Goal: Task Accomplishment & Management: Use online tool/utility

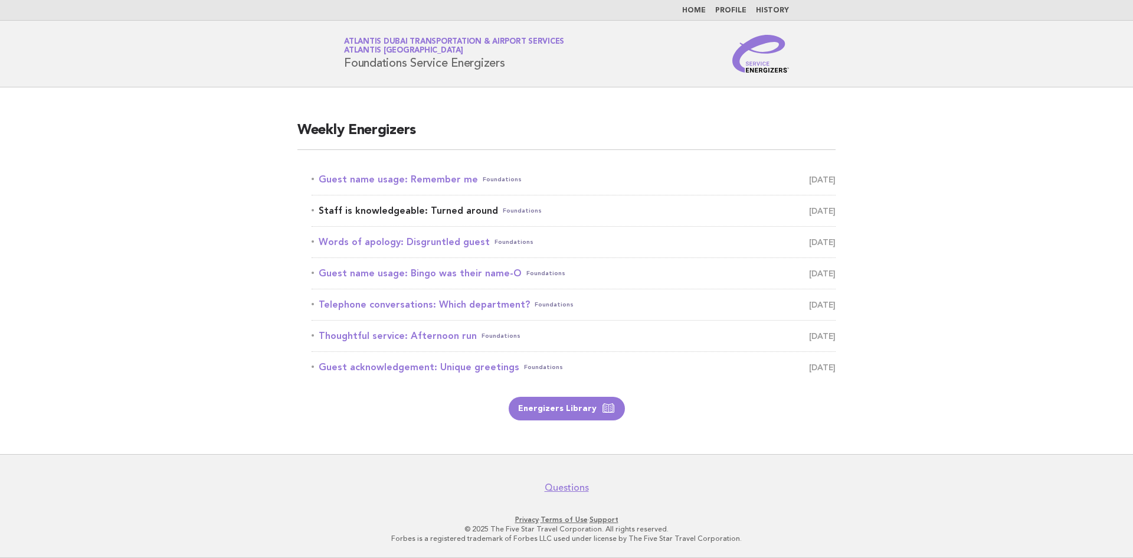
click at [420, 210] on link "Staff is knowledgeable: Turned around Foundations October 10" at bounding box center [574, 210] width 524 height 17
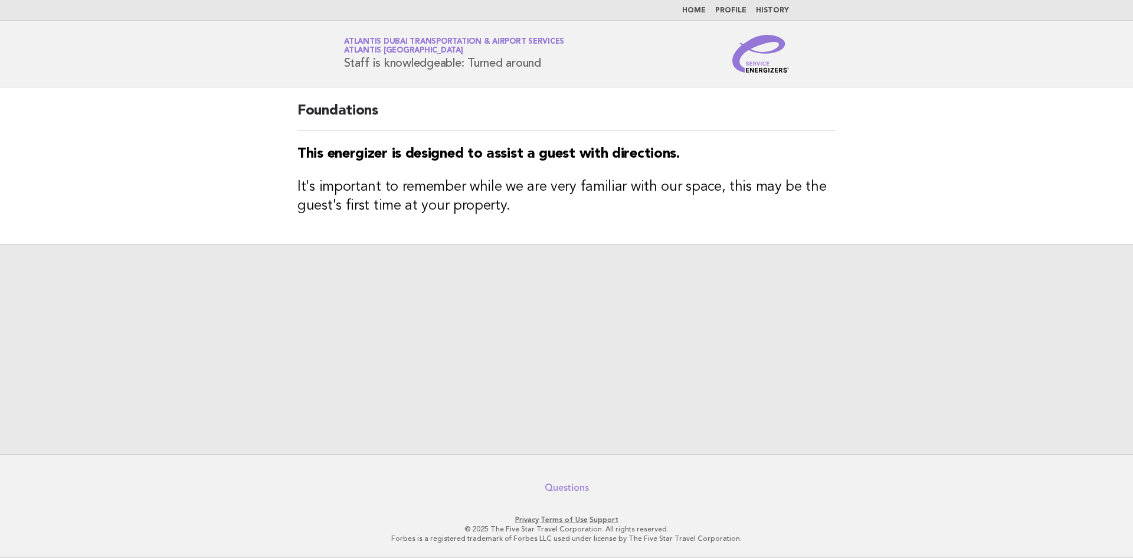
click at [561, 486] on link "Questions" at bounding box center [567, 488] width 44 height 12
click at [606, 256] on div at bounding box center [566, 349] width 1133 height 210
drag, startPoint x: 573, startPoint y: 334, endPoint x: 544, endPoint y: 356, distance: 37.1
click at [571, 337] on div at bounding box center [566, 349] width 1133 height 210
click at [532, 367] on div at bounding box center [566, 349] width 1133 height 210
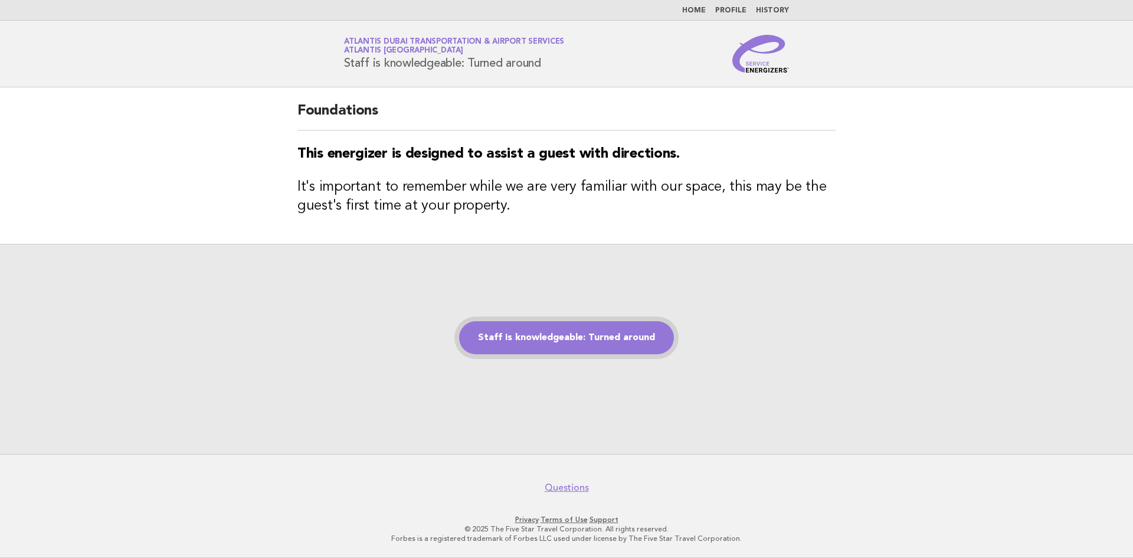
click at [538, 336] on link "Staff is knowledgeable: Turned around" at bounding box center [566, 337] width 215 height 33
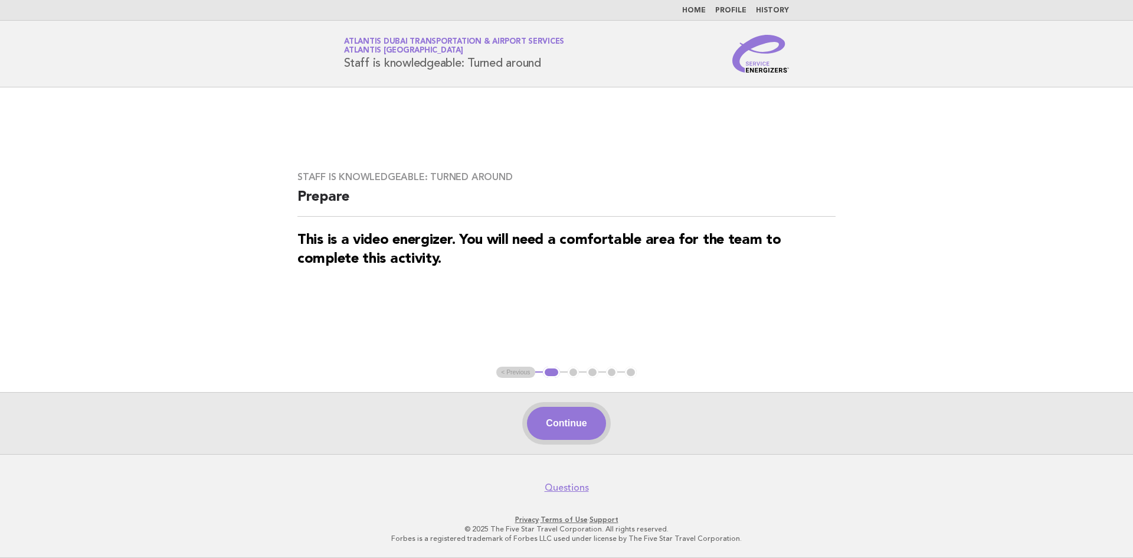
click at [582, 417] on button "Continue" at bounding box center [566, 423] width 78 height 33
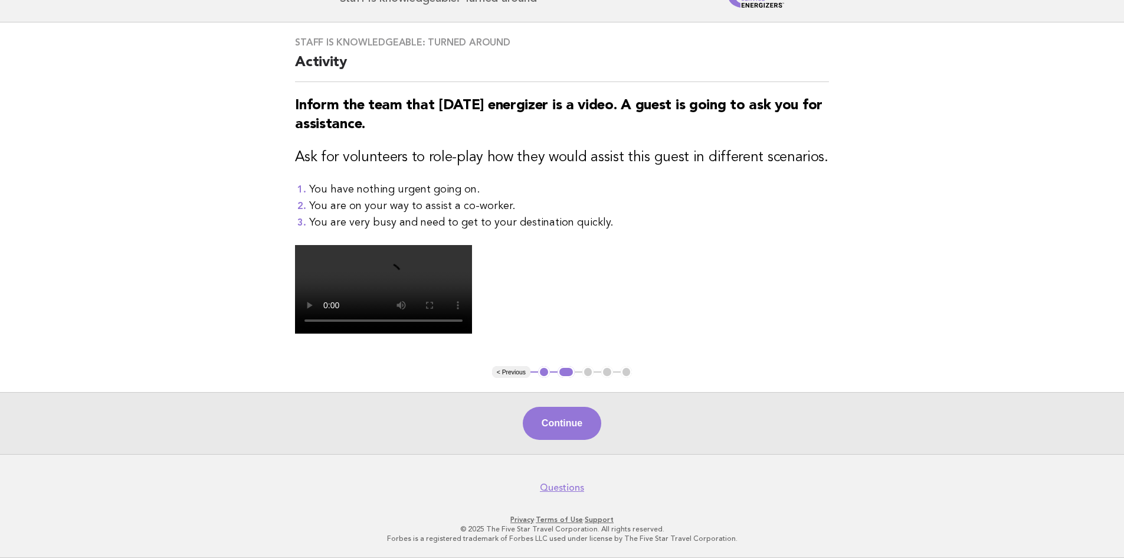
scroll to position [197, 0]
click at [558, 440] on button "Continue" at bounding box center [562, 423] width 78 height 33
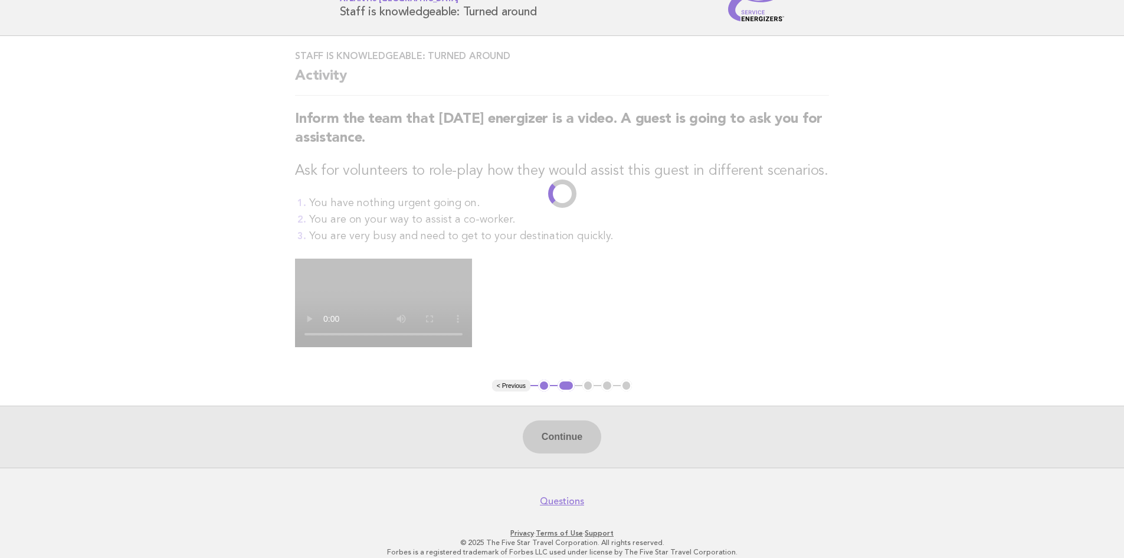
scroll to position [0, 0]
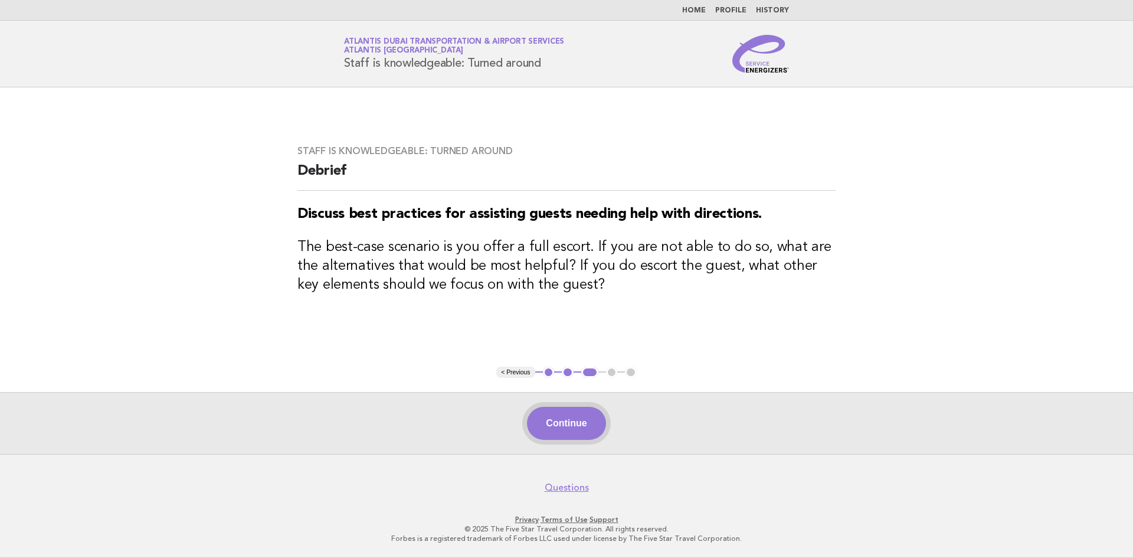
click at [576, 424] on button "Continue" at bounding box center [566, 423] width 78 height 33
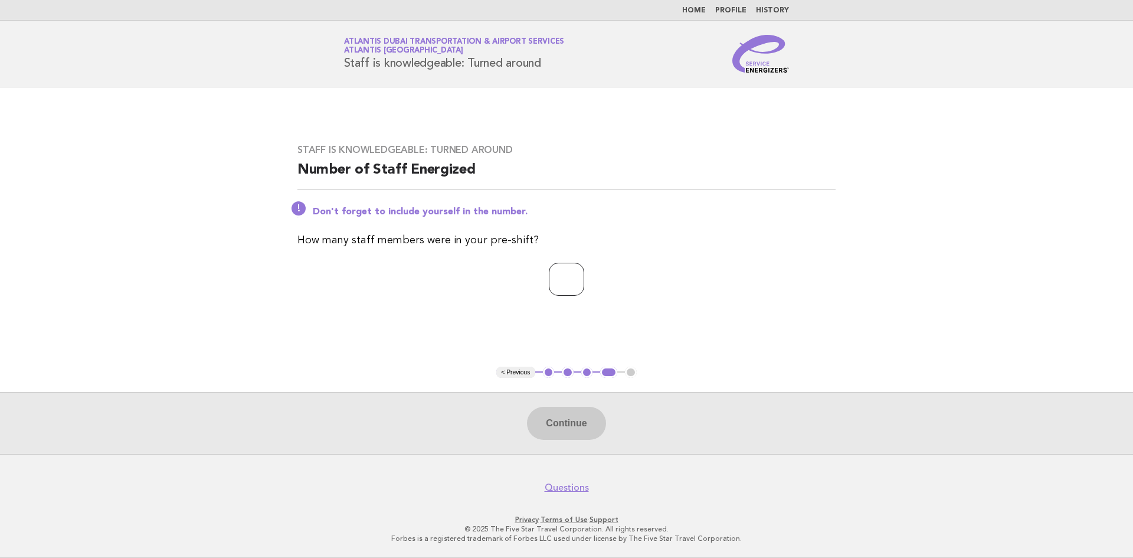
click at [584, 273] on input "*" at bounding box center [566, 279] width 35 height 33
type input "*"
click at [584, 273] on input "*" at bounding box center [566, 279] width 35 height 33
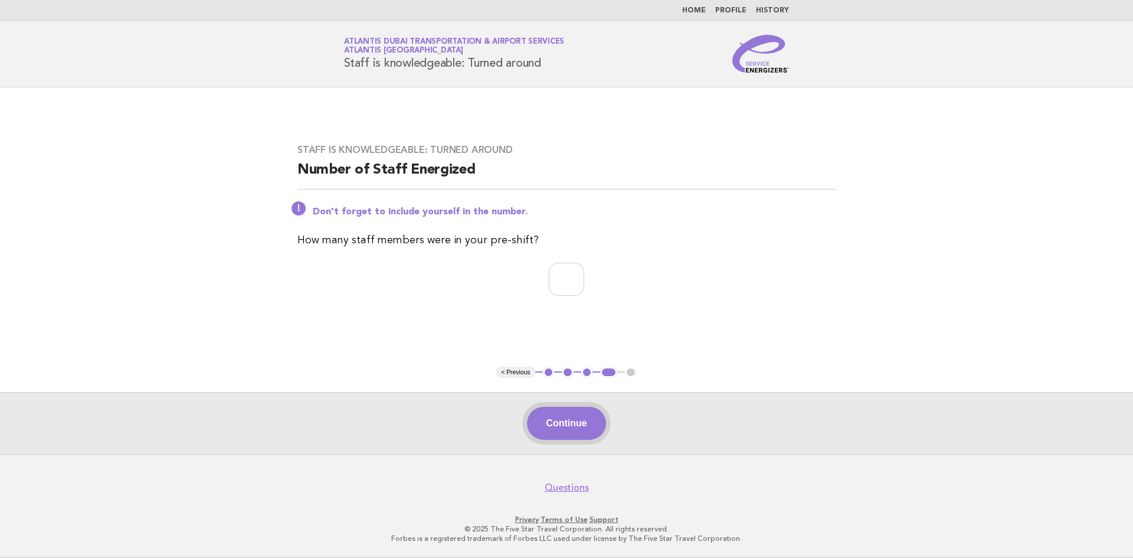
click at [580, 423] on button "Continue" at bounding box center [566, 423] width 78 height 33
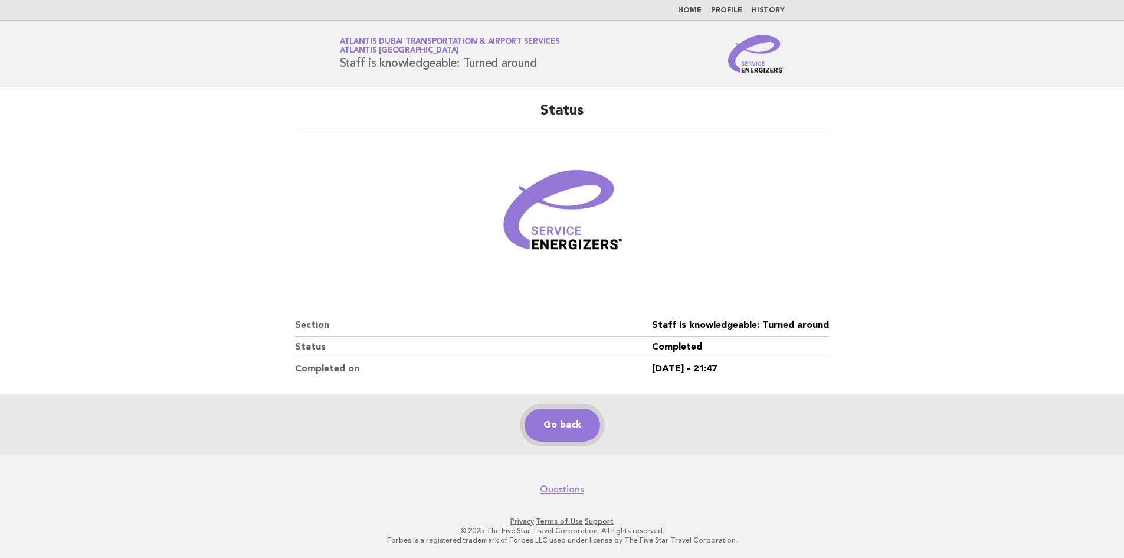
click at [580, 428] on link "Go back" at bounding box center [563, 424] width 76 height 33
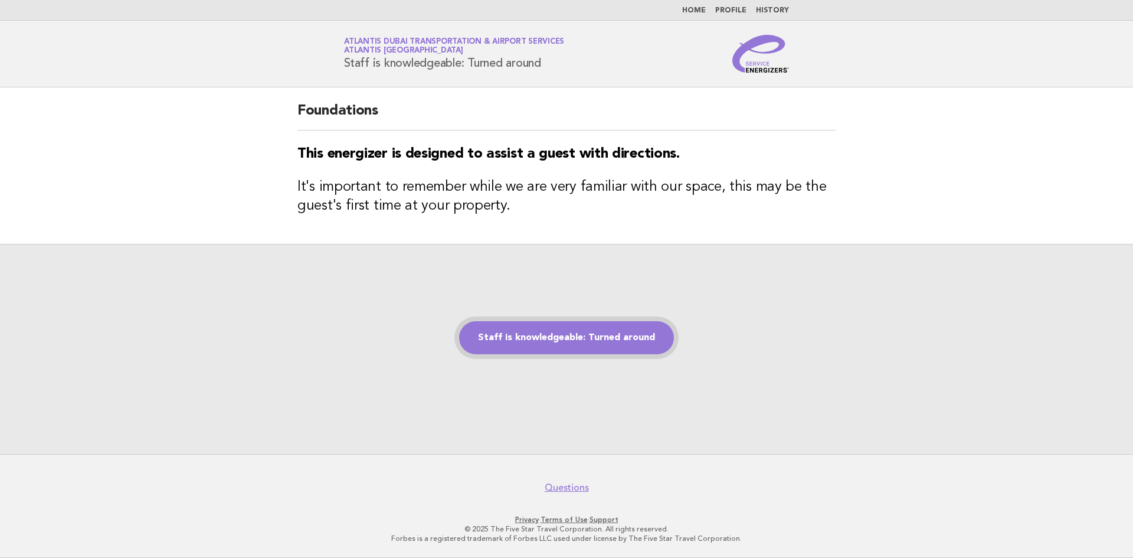
click at [537, 338] on link "Staff is knowledgeable: Turned around" at bounding box center [566, 337] width 215 height 33
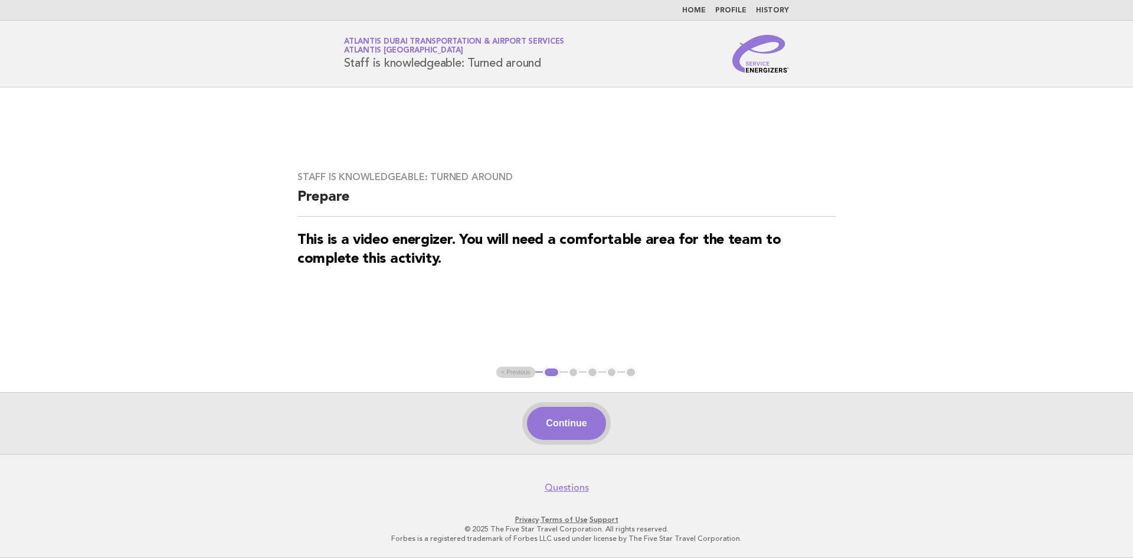
click at [573, 426] on button "Continue" at bounding box center [566, 423] width 78 height 33
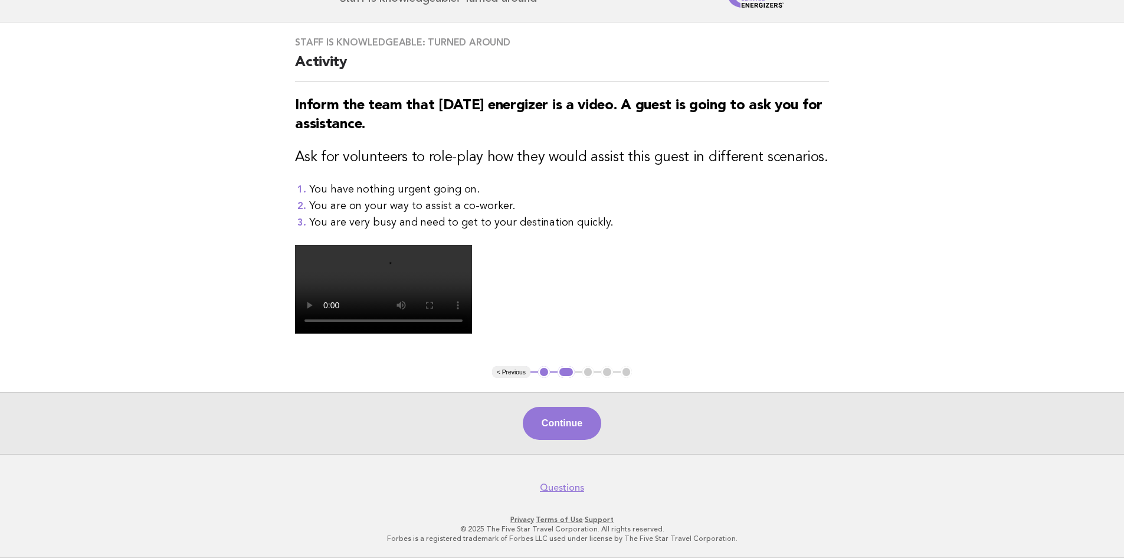
scroll to position [197, 0]
